Goal: Find specific page/section: Find specific page/section

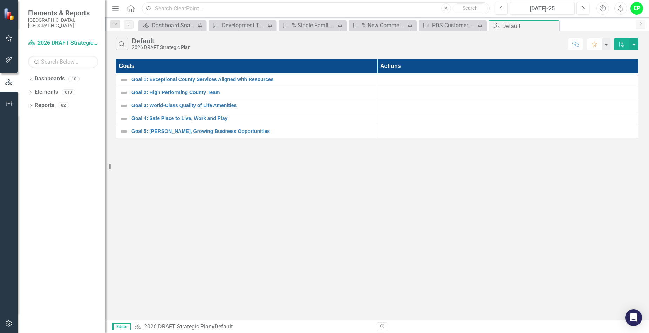
click at [204, 12] on input "text" at bounding box center [315, 8] width 347 height 12
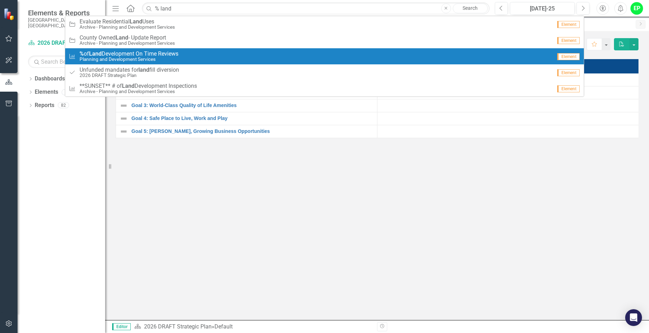
click at [152, 56] on span "% of Land Development On Time Reviews" at bounding box center [129, 54] width 99 height 6
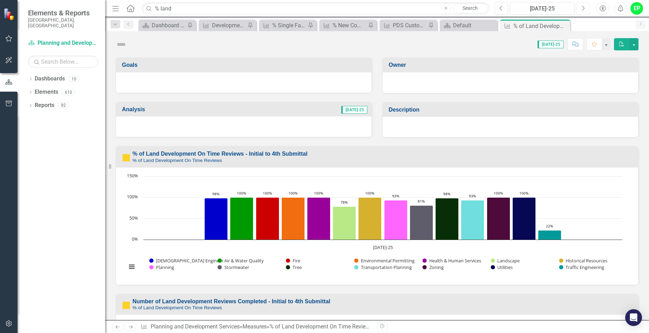
click at [585, 8] on button "Next" at bounding box center [582, 8] width 13 height 13
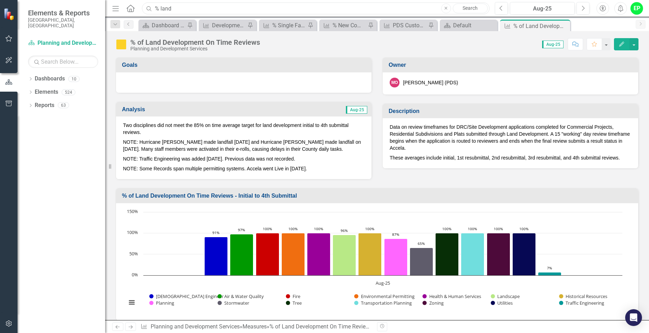
click at [412, 11] on input "% land" at bounding box center [315, 8] width 347 height 12
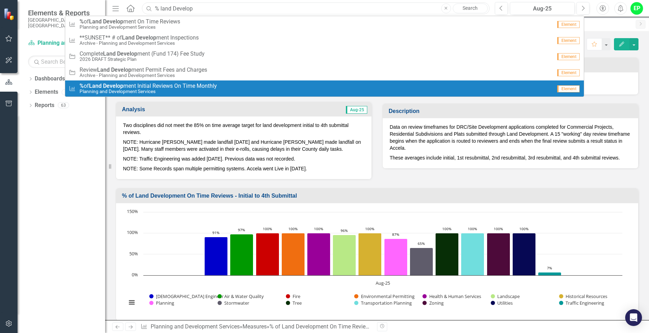
type input "% land Develop"
click at [150, 86] on span "% of Land Develop ment Initial Reviews On Time Monthly" at bounding box center [148, 86] width 137 height 6
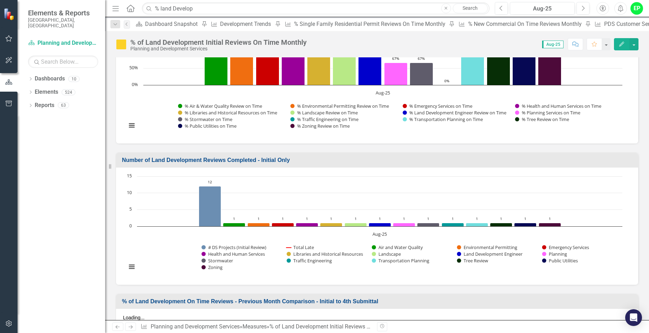
scroll to position [455, 0]
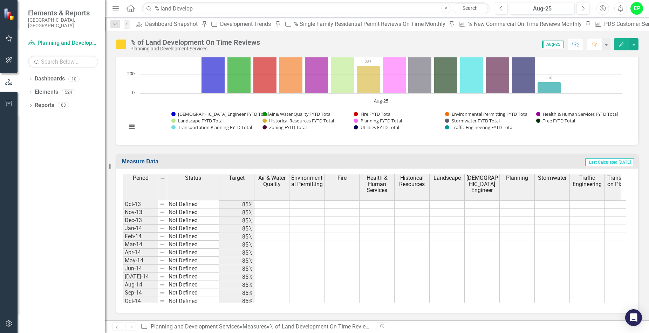
scroll to position [390, 0]
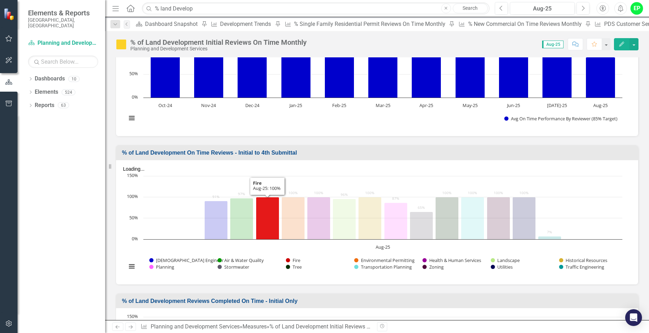
scroll to position [245, 0]
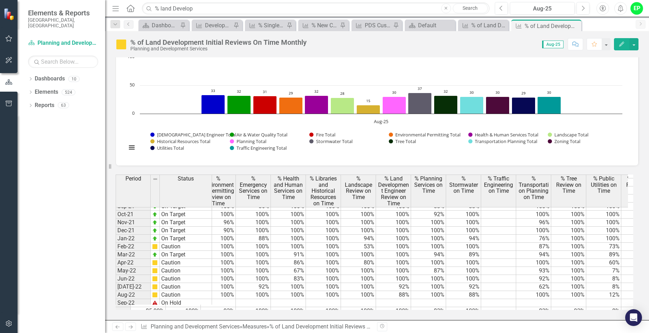
scroll to position [0, 230]
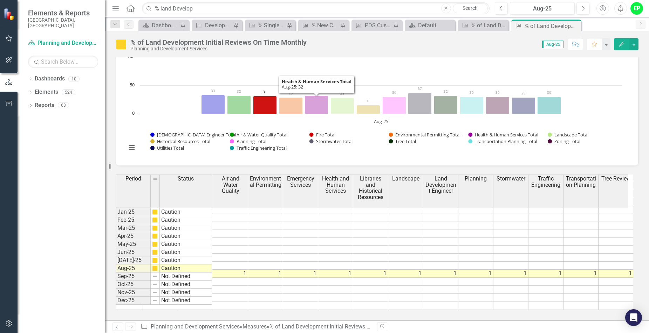
click at [321, 151] on rect "Interactive chart" at bounding box center [374, 106] width 503 height 105
